Goal: Task Accomplishment & Management: Use online tool/utility

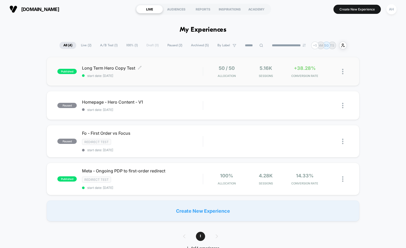
click at [187, 70] on span "Long Term Hero Copy Test Click to edit experience details" at bounding box center [142, 68] width 121 height 5
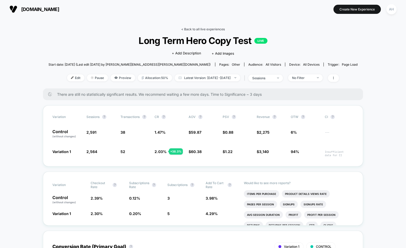
click at [199, 30] on link "< Back to all live experiences" at bounding box center [203, 29] width 44 height 4
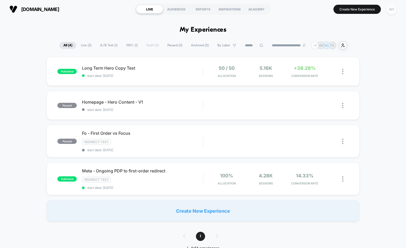
click at [392, 9] on div "AH" at bounding box center [392, 9] width 10 height 10
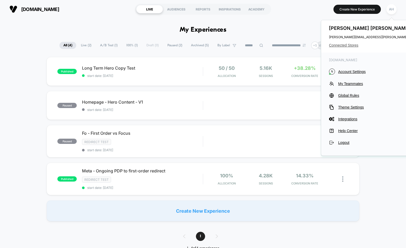
click at [340, 46] on span "Connected Stores" at bounding box center [381, 45] width 104 height 4
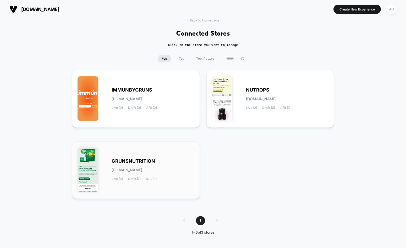
click at [158, 158] on div "GRUNSNUTRITION [DOMAIN_NAME] Live (8) Draft (7) A/B (8)" at bounding box center [136, 170] width 117 height 47
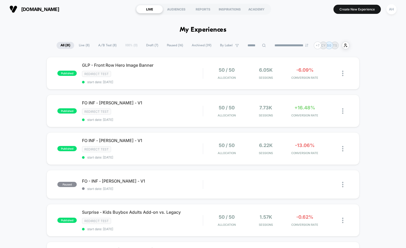
click at [391, 13] on div "AH" at bounding box center [392, 9] width 10 height 10
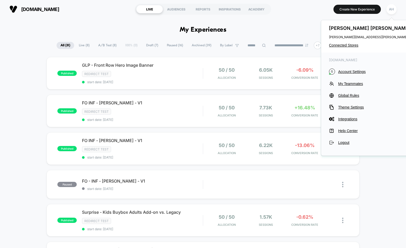
click at [344, 43] on div "[PERSON_NAME] [PERSON_NAME][EMAIL_ADDRESS][PERSON_NAME][DOMAIN_NAME] Connected …" at bounding box center [381, 36] width 120 height 32
click at [342, 45] on span "Connected Stores" at bounding box center [381, 45] width 104 height 4
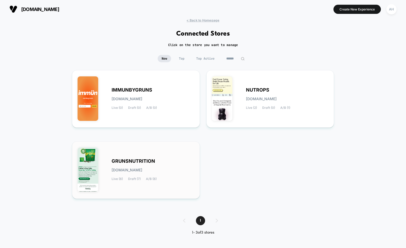
click at [142, 169] on span "[DOMAIN_NAME]" at bounding box center [127, 171] width 31 height 4
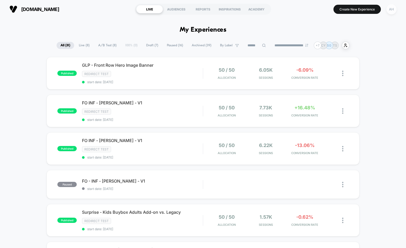
click at [393, 11] on div "AH" at bounding box center [392, 9] width 10 height 10
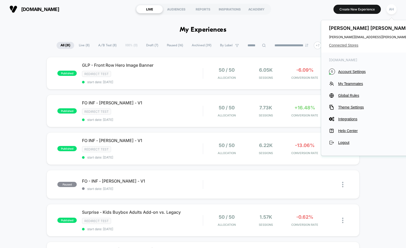
click at [345, 46] on span "Connected Stores" at bounding box center [381, 45] width 104 height 4
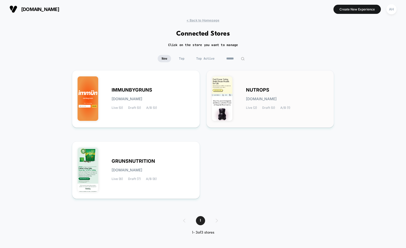
click at [254, 91] on span "NUTROPS" at bounding box center [257, 90] width 23 height 4
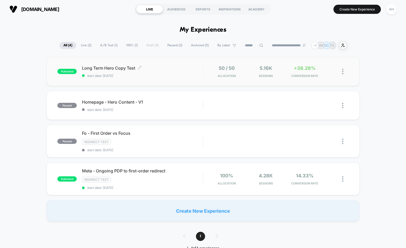
click at [177, 70] on span "Long Term Hero Copy Test Click to edit experience details" at bounding box center [142, 68] width 121 height 5
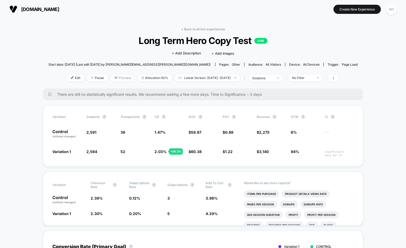
click at [113, 79] on span "Preview" at bounding box center [123, 77] width 25 height 7
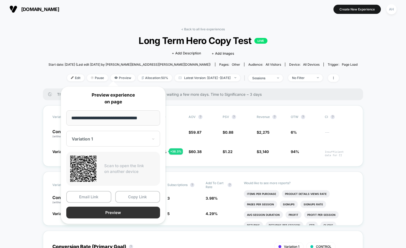
click at [108, 212] on button "Preview" at bounding box center [113, 213] width 94 height 12
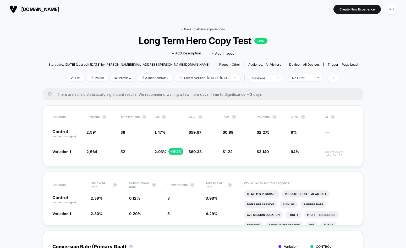
click at [197, 29] on link "< Back to all live experiences" at bounding box center [203, 29] width 44 height 4
